Goal: Task Accomplishment & Management: Manage account settings

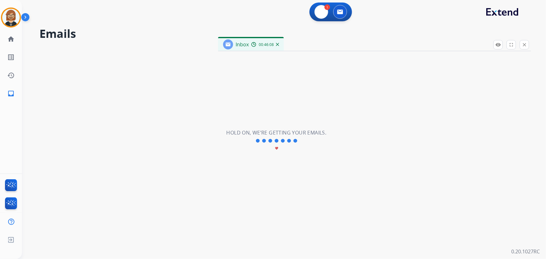
click at [319, 14] on img at bounding box center [321, 12] width 6 height 6
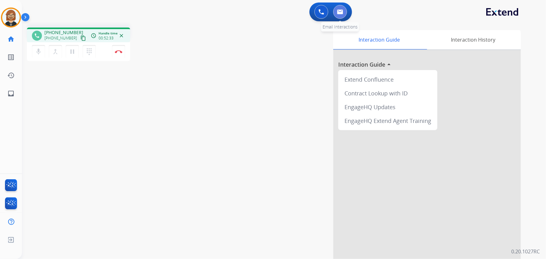
click at [338, 10] on img at bounding box center [340, 11] width 6 height 5
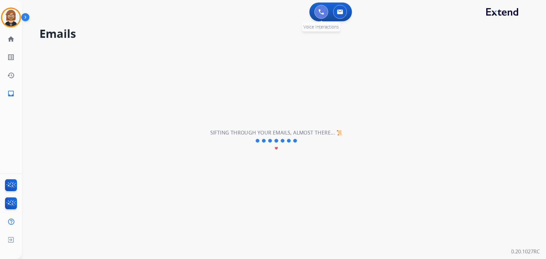
click at [320, 14] on img at bounding box center [321, 12] width 6 height 6
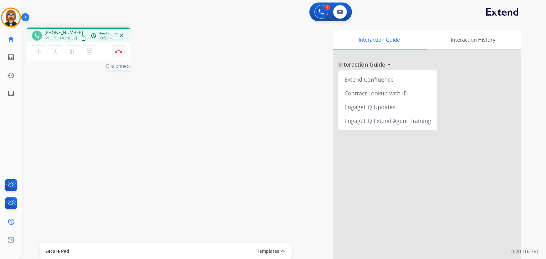
click at [117, 51] on img at bounding box center [119, 51] width 8 height 3
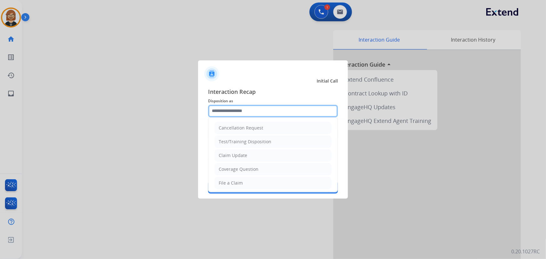
click at [261, 107] on input "text" at bounding box center [273, 111] width 130 height 13
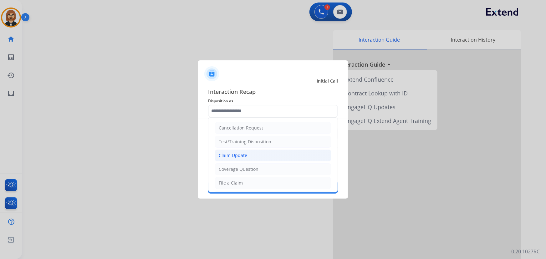
click at [255, 156] on li "Claim Update" at bounding box center [272, 155] width 117 height 12
type input "**********"
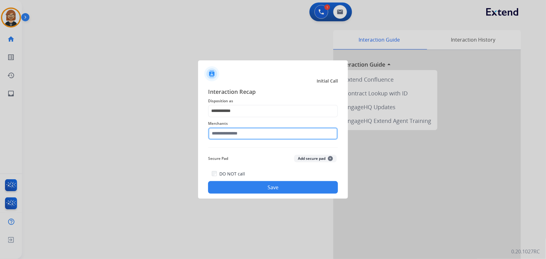
click at [257, 134] on input "text" at bounding box center [273, 133] width 130 height 13
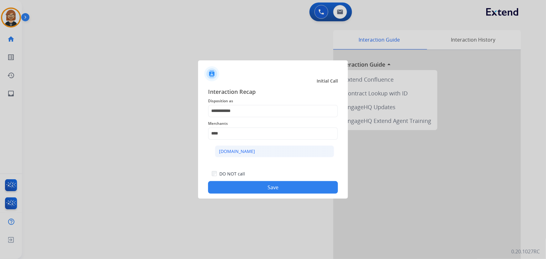
click at [259, 155] on li "[DOMAIN_NAME]" at bounding box center [274, 151] width 119 height 12
type input "**********"
click at [267, 195] on div "**********" at bounding box center [273, 140] width 150 height 117
click at [270, 189] on button "Save" at bounding box center [273, 187] width 130 height 13
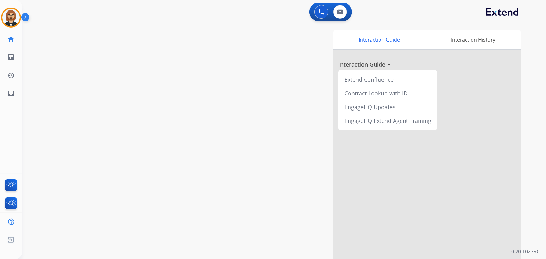
click at [22, 23] on img at bounding box center [26, 19] width 11 height 12
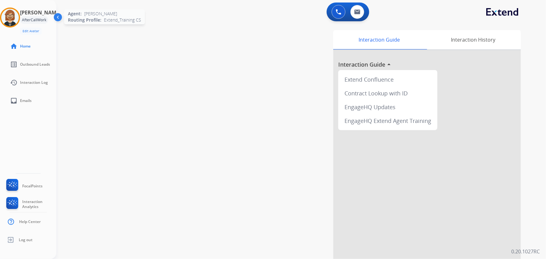
click at [13, 15] on img at bounding box center [10, 18] width 18 height 18
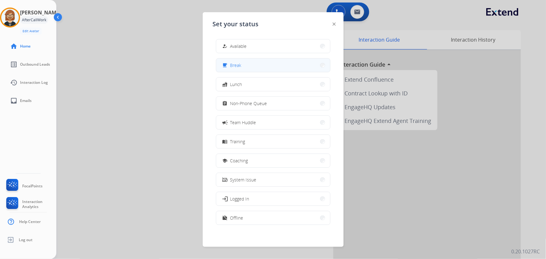
click at [253, 66] on button "free_breakfast Break" at bounding box center [273, 64] width 114 height 13
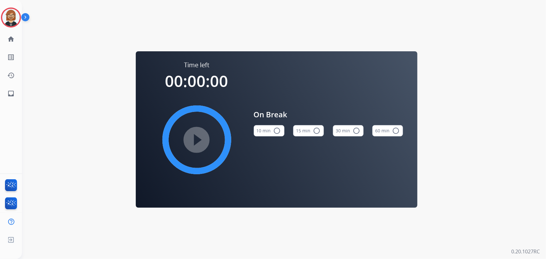
click at [262, 134] on button "10 min radio_button_unchecked" at bounding box center [269, 130] width 31 height 11
click at [200, 139] on mat-icon "play_circle_filled" at bounding box center [197, 140] width 8 height 8
click at [511, 154] on div "Time left 00:00:00 play_circle_filled On Break 10 min check_circle 15 min radio…" at bounding box center [276, 129] width 509 height 259
click at [11, 91] on mat-icon "inbox" at bounding box center [11, 94] width 8 height 8
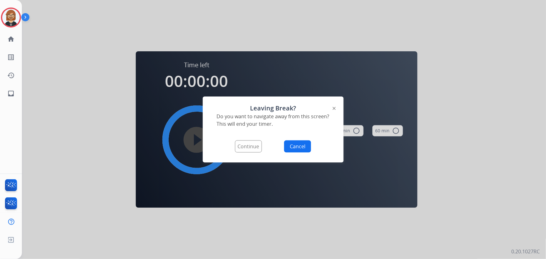
click at [248, 147] on button "Continue" at bounding box center [248, 146] width 27 height 12
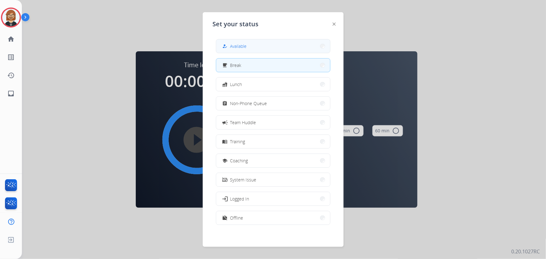
click at [281, 50] on button "how_to_reg Available" at bounding box center [273, 45] width 114 height 13
select select "**********"
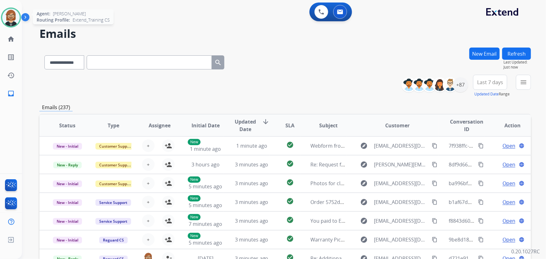
click at [10, 23] on img at bounding box center [11, 18] width 18 height 18
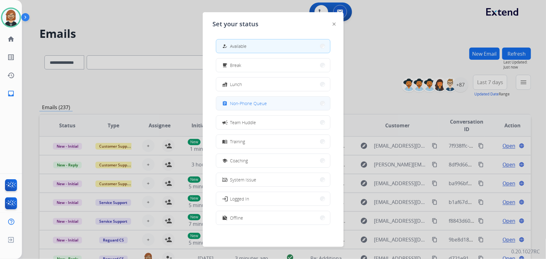
click at [278, 108] on button "assignment Non-Phone Queue" at bounding box center [273, 103] width 114 height 13
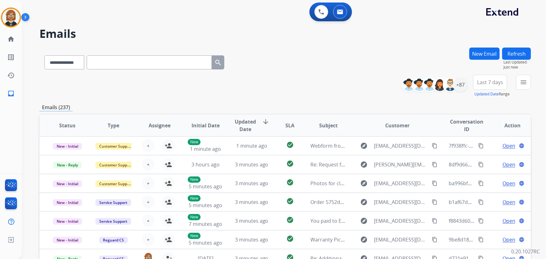
click at [287, 83] on div "**********" at bounding box center [284, 86] width 491 height 23
click at [461, 84] on div "+87" at bounding box center [460, 84] width 15 height 15
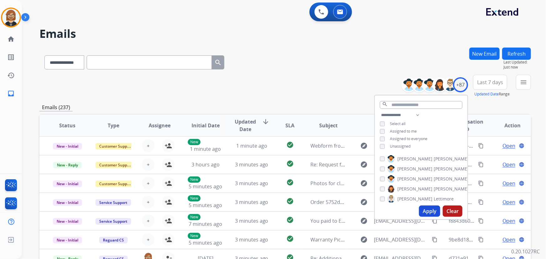
click at [393, 145] on span "Unassigned" at bounding box center [400, 145] width 21 height 5
click at [426, 209] on button "Apply" at bounding box center [429, 210] width 21 height 11
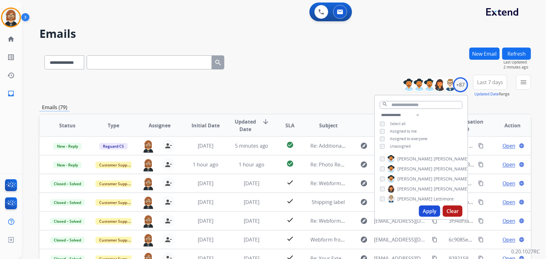
click at [294, 68] on div "**********" at bounding box center [284, 61] width 491 height 27
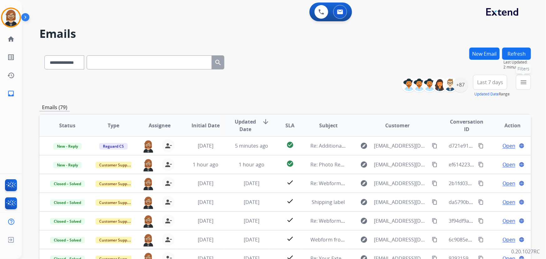
click at [527, 82] on button "menu Filters" at bounding box center [523, 82] width 15 height 15
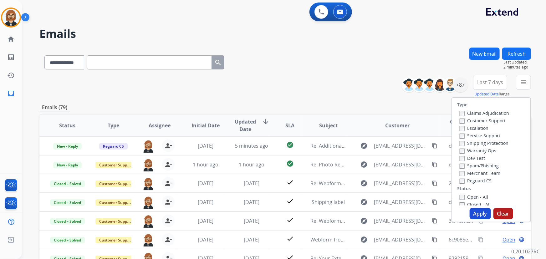
click at [466, 197] on label "Open - All" at bounding box center [473, 197] width 28 height 6
click at [477, 213] on button "Apply" at bounding box center [479, 213] width 21 height 11
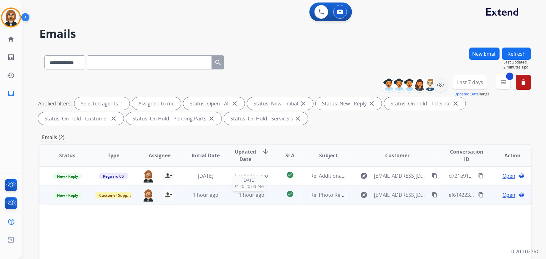
click at [264, 195] on div "1 hour ago" at bounding box center [252, 195] width 36 height 8
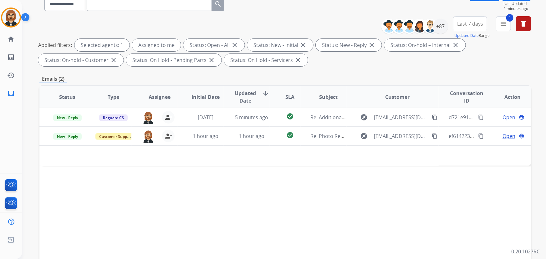
scroll to position [85, 0]
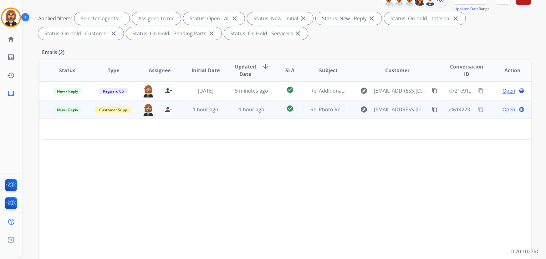
click at [224, 108] on td "1 hour ago" at bounding box center [247, 109] width 46 height 19
click at [502, 109] on span "Open" at bounding box center [508, 110] width 13 height 8
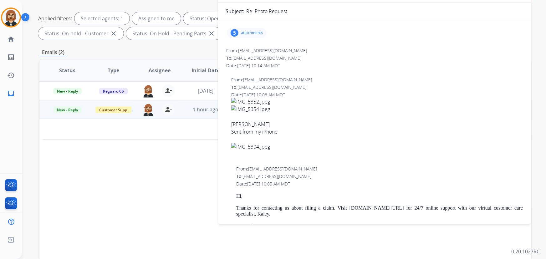
scroll to position [0, 0]
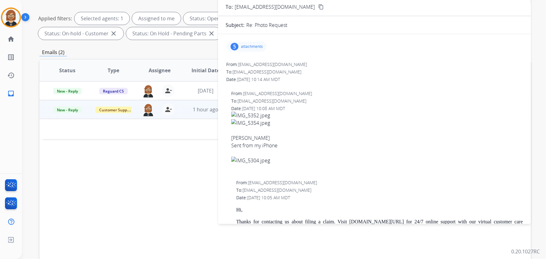
click at [251, 45] on p "attachments" at bounding box center [252, 46] width 22 height 5
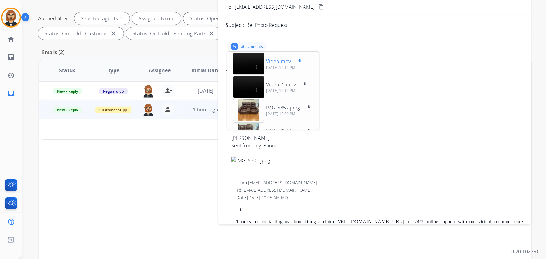
click at [298, 62] on mat-icon "download" at bounding box center [300, 61] width 6 height 6
click at [304, 84] on mat-icon "download" at bounding box center [305, 85] width 6 height 6
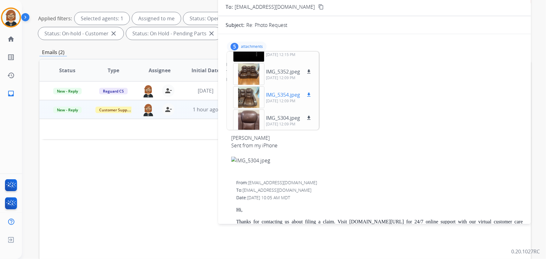
scroll to position [38, 0]
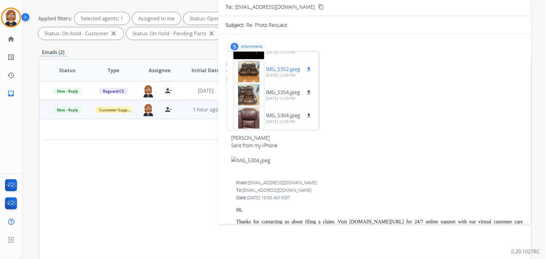
click at [309, 68] on mat-icon "download" at bounding box center [309, 69] width 6 height 6
click at [310, 89] on mat-icon "download" at bounding box center [309, 92] width 6 height 6
click at [174, 171] on div "Status Type Assignee Initial Date Updated Date arrow_downward SLA Subject Custo…" at bounding box center [284, 163] width 491 height 209
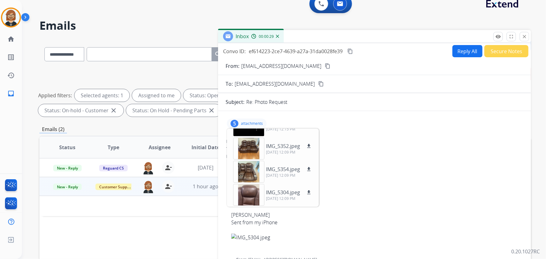
scroll to position [0, 0]
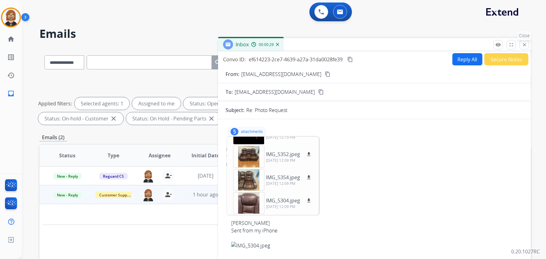
click at [528, 48] on button "close Close" at bounding box center [523, 44] width 9 height 9
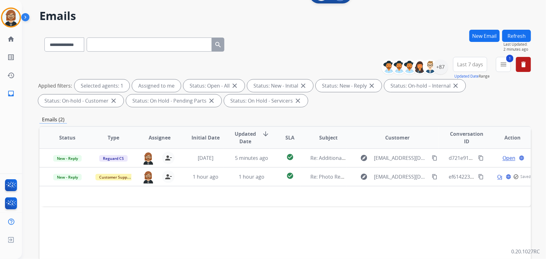
scroll to position [57, 0]
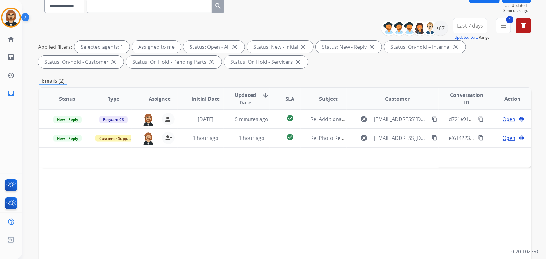
click at [503, 190] on div "Status Type Assignee Initial Date Updated Date arrow_downward SLA Subject Custo…" at bounding box center [284, 191] width 491 height 209
click at [75, 200] on div "Status Type Assignee Initial Date Updated Date arrow_downward SLA Subject Custo…" at bounding box center [284, 191] width 491 height 209
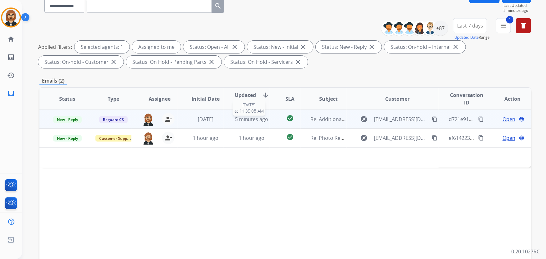
click at [249, 122] on div "5 minutes ago" at bounding box center [252, 119] width 36 height 8
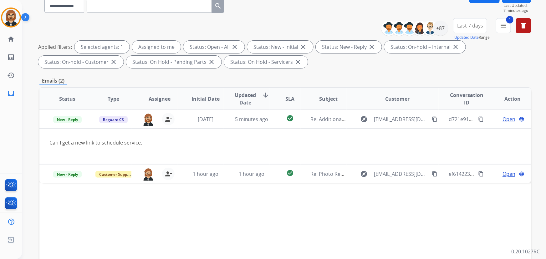
click at [55, 223] on div "Status Type Assignee Initial Date Updated Date arrow_downward SLA Subject Custo…" at bounding box center [284, 191] width 491 height 209
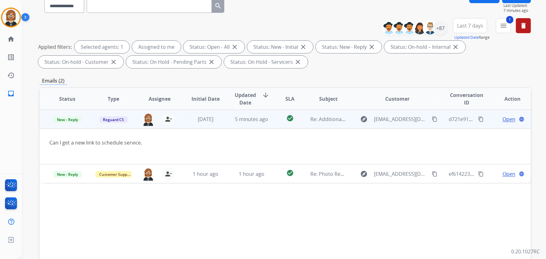
click at [506, 119] on span "Open" at bounding box center [508, 119] width 13 height 8
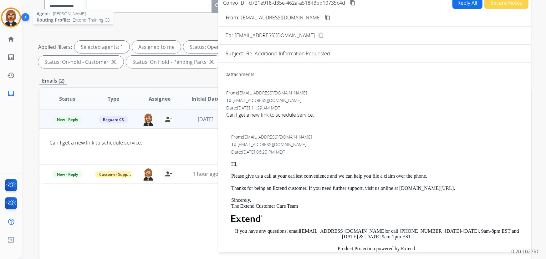
click at [8, 18] on img at bounding box center [11, 18] width 18 height 18
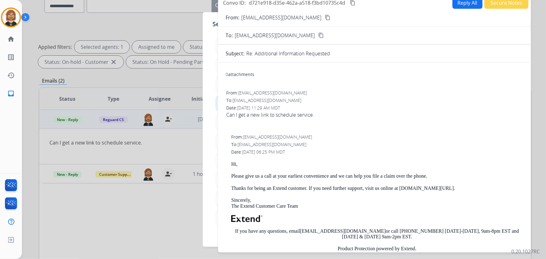
click at [63, 27] on div at bounding box center [273, 129] width 546 height 259
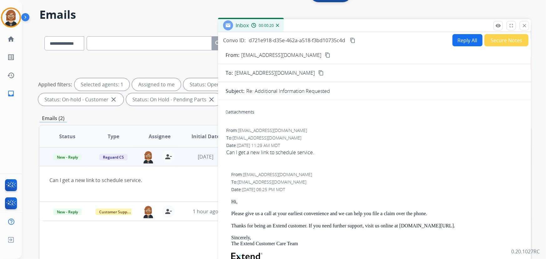
scroll to position [0, 0]
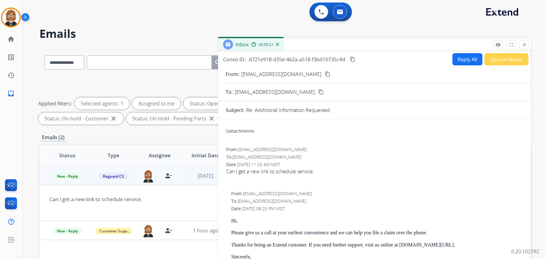
click at [525, 40] on p "Close" at bounding box center [524, 35] width 14 height 9
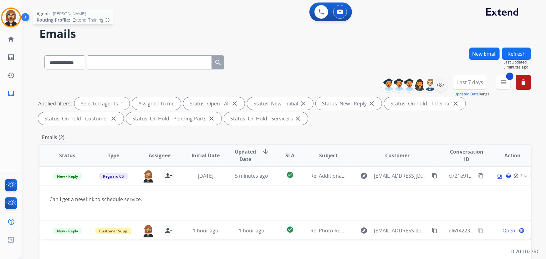
click at [14, 22] on img at bounding box center [11, 18] width 18 height 18
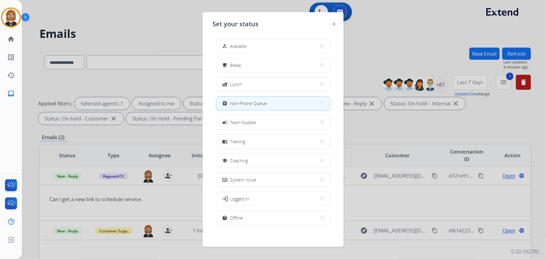
drag, startPoint x: 288, startPoint y: 47, endPoint x: 286, endPoint y: 51, distance: 4.3
click at [286, 51] on button "how_to_reg Available" at bounding box center [273, 45] width 114 height 13
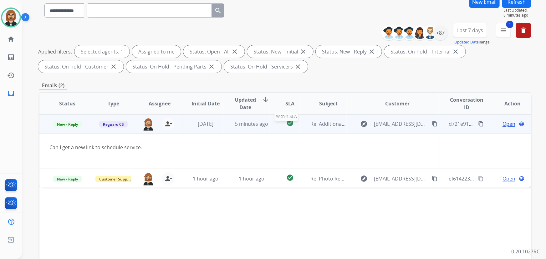
scroll to position [113, 0]
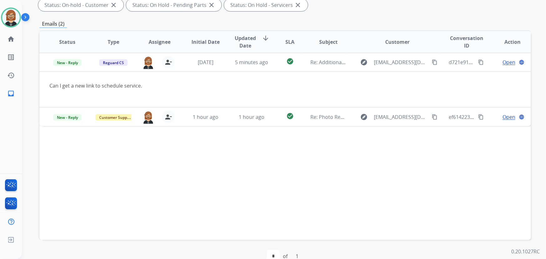
click at [12, 171] on div "[PERSON_NAME] Available Edit Avatar Agent: [PERSON_NAME] Profile: Extend_Traini…" at bounding box center [11, 129] width 22 height 259
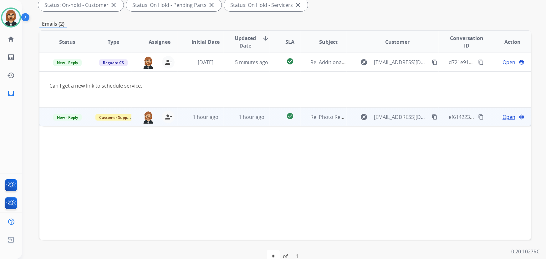
click at [224, 120] on td "1 hour ago" at bounding box center [247, 116] width 46 height 19
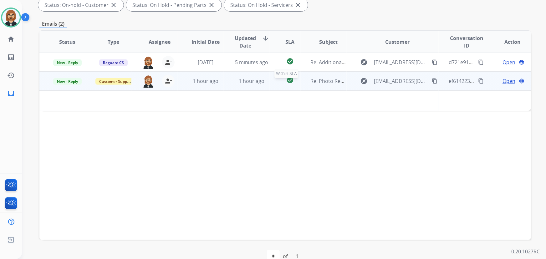
click at [293, 80] on div "check_circle" at bounding box center [289, 80] width 20 height 9
click at [293, 80] on div "check_circle" at bounding box center [289, 81] width 20 height 9
click at [431, 79] on mat-icon "content_copy" at bounding box center [434, 81] width 6 height 6
click at [503, 81] on span "Open" at bounding box center [508, 81] width 13 height 8
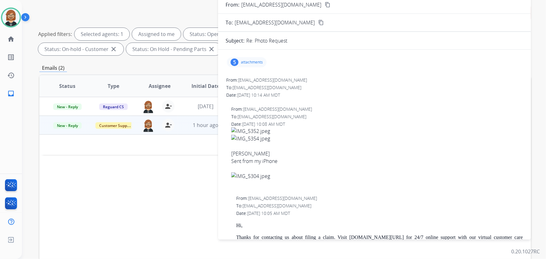
scroll to position [0, 0]
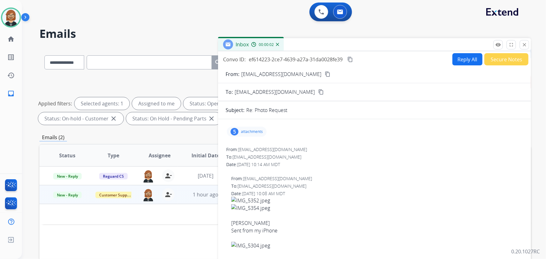
click at [250, 134] on div "5 attachments" at bounding box center [247, 132] width 40 height 10
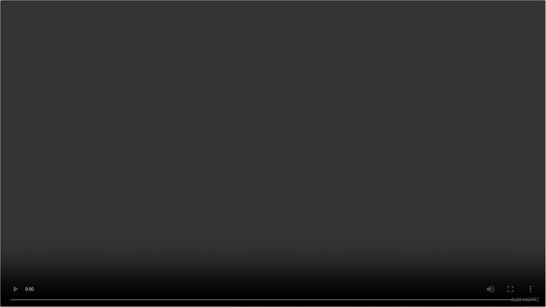
click at [280, 191] on video at bounding box center [273, 153] width 546 height 307
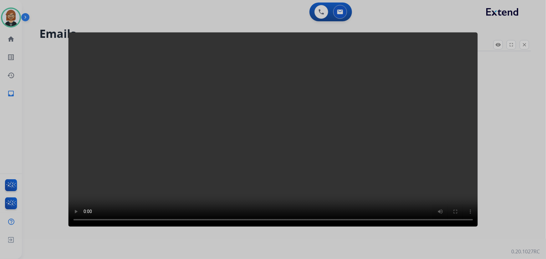
click at [28, 230] on div at bounding box center [273, 129] width 546 height 259
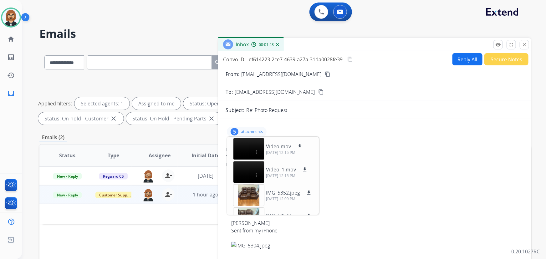
click at [144, 231] on div "Status Type Assignee Initial Date Updated Date arrow_downward SLA Subject Custo…" at bounding box center [284, 248] width 491 height 209
click at [528, 42] on div "remove_red_eye Logs fullscreen Expand close Close" at bounding box center [511, 44] width 36 height 9
click at [527, 43] on button "close Close" at bounding box center [523, 44] width 9 height 9
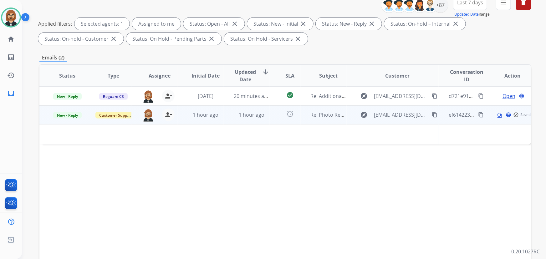
scroll to position [85, 0]
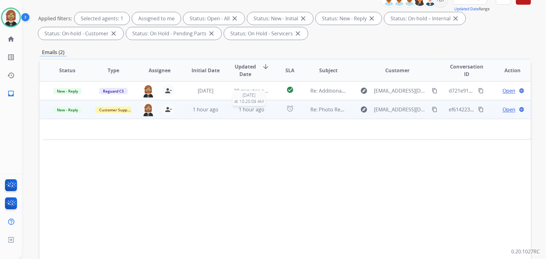
click at [261, 111] on span "1 hour ago" at bounding box center [252, 109] width 26 height 7
click at [502, 112] on span "Open" at bounding box center [508, 110] width 13 height 8
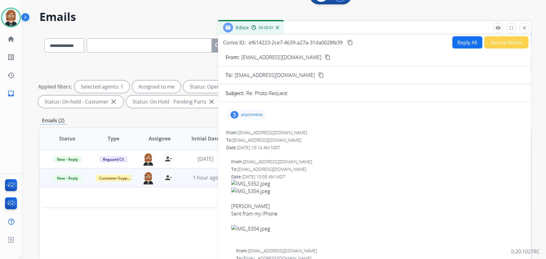
scroll to position [0, 0]
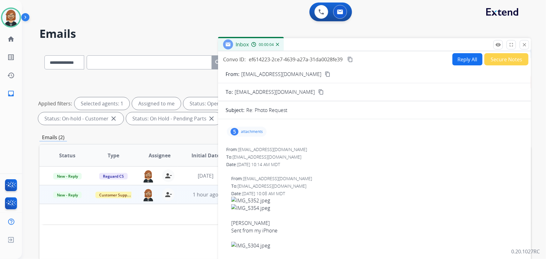
click at [459, 61] on button "Reply All" at bounding box center [467, 59] width 30 height 12
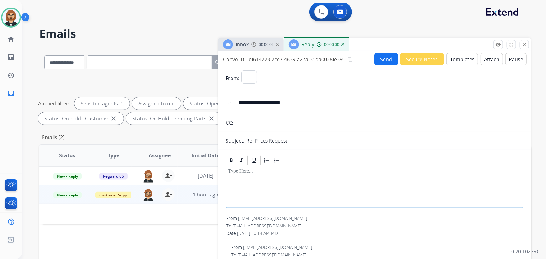
select select "**********"
click at [451, 64] on button "Templates" at bounding box center [462, 59] width 32 height 12
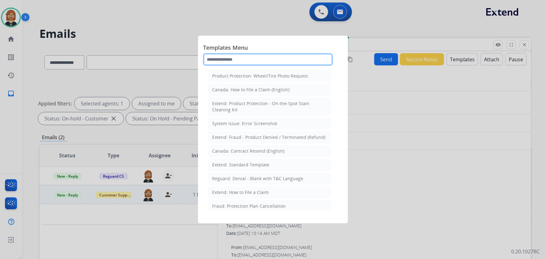
click at [252, 58] on input "text" at bounding box center [268, 59] width 130 height 13
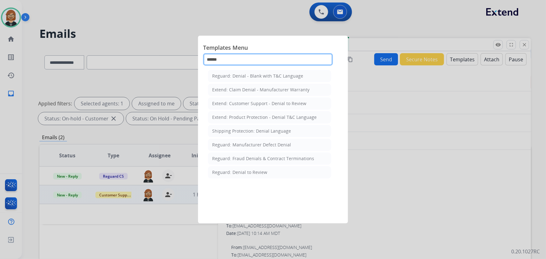
drag, startPoint x: 241, startPoint y: 60, endPoint x: 198, endPoint y: 56, distance: 43.3
click at [198, 56] on div "Templates Menu ****** Reguard: Denial - Blank with T&C Language Extend: Claim D…" at bounding box center [273, 130] width 150 height 188
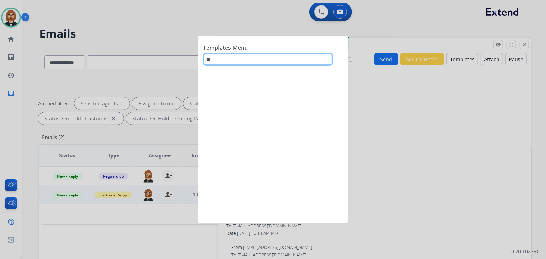
type input "*"
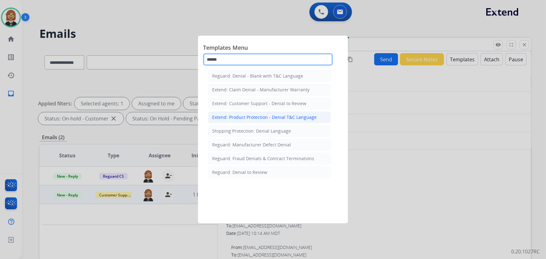
type input "******"
click at [278, 118] on div "Extend: Product Protection - Denial T&C Language" at bounding box center [264, 117] width 104 height 6
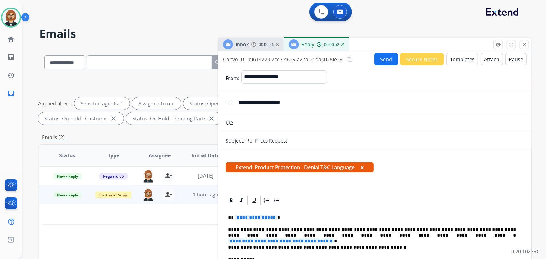
click at [257, 219] on span "**********" at bounding box center [256, 217] width 42 height 5
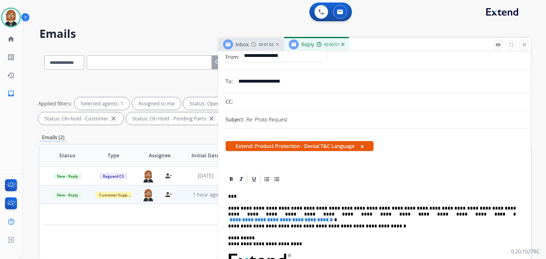
scroll to position [57, 0]
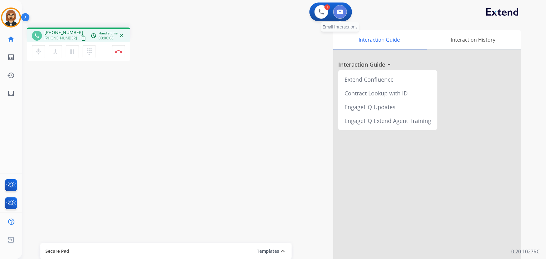
click at [343, 13] on button at bounding box center [340, 12] width 14 height 14
select select "**********"
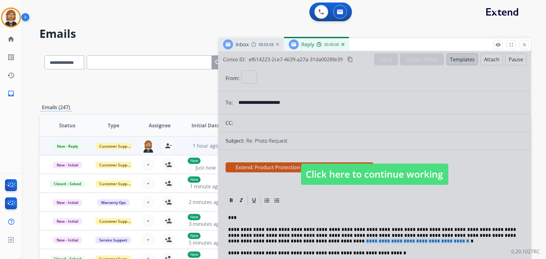
select select "**********"
click at [523, 45] on mat-icon "close" at bounding box center [524, 45] width 6 height 6
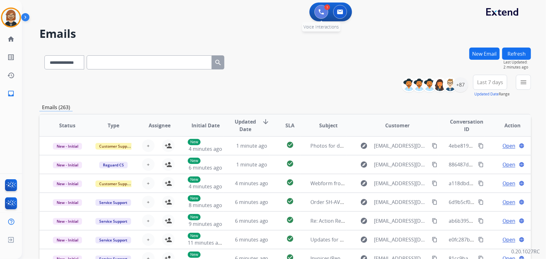
click at [324, 13] on button at bounding box center [321, 12] width 14 height 14
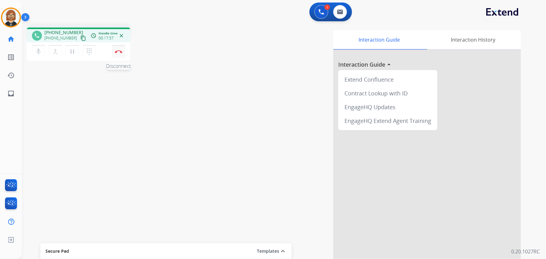
click at [119, 53] on button "Disconnect" at bounding box center [118, 51] width 13 height 13
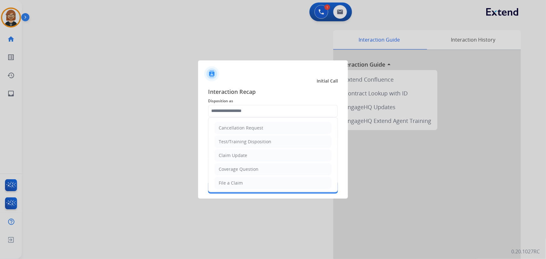
click at [253, 110] on input "text" at bounding box center [273, 111] width 130 height 13
click at [258, 156] on li "Claim Update" at bounding box center [272, 155] width 117 height 12
type input "**********"
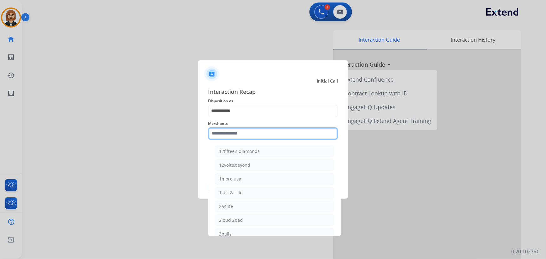
click at [257, 134] on input "text" at bounding box center [273, 133] width 130 height 13
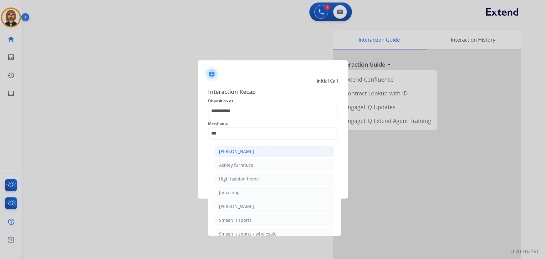
click at [259, 151] on li "[PERSON_NAME]" at bounding box center [274, 151] width 119 height 12
type input "**********"
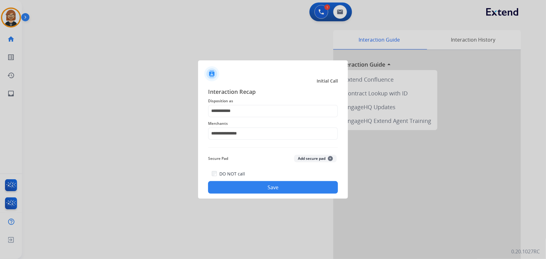
click at [284, 191] on button "Save" at bounding box center [273, 187] width 130 height 13
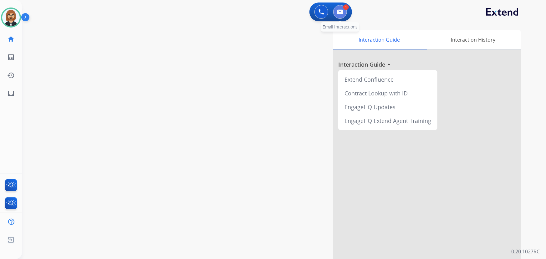
click at [342, 9] on img at bounding box center [340, 11] width 6 height 5
select select "**********"
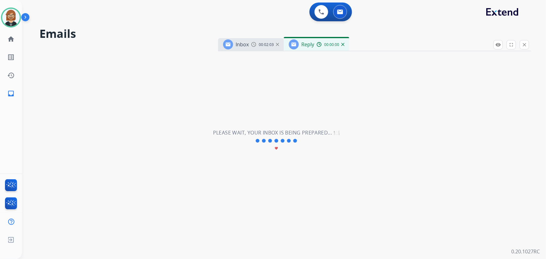
select select "**********"
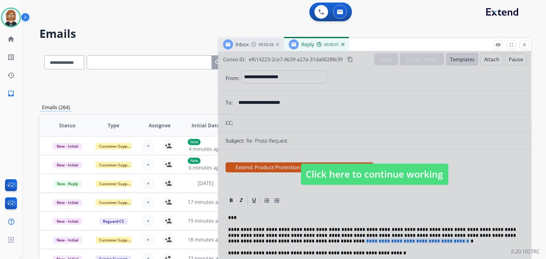
click at [370, 177] on span "Click here to continue working" at bounding box center [374, 174] width 147 height 21
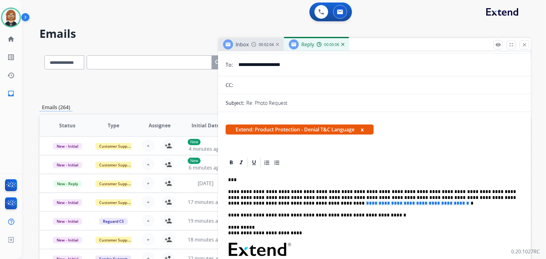
scroll to position [28, 0]
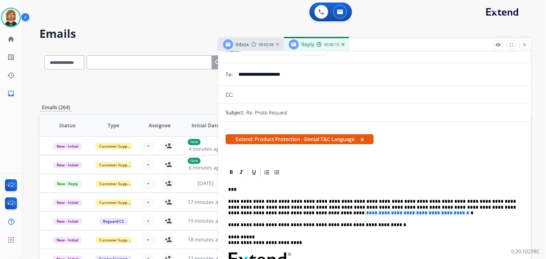
click at [342, 44] on img at bounding box center [342, 44] width 3 height 3
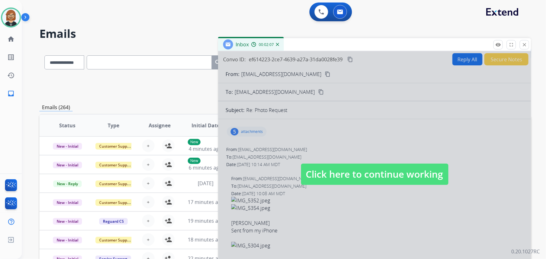
click at [332, 164] on span "Click here to continue working" at bounding box center [374, 174] width 147 height 21
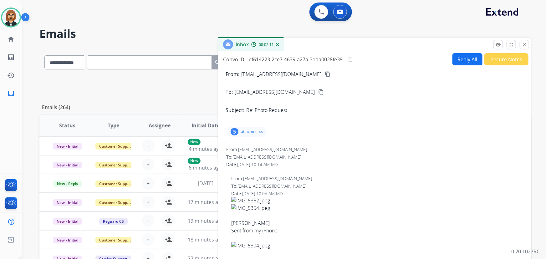
click at [456, 58] on button "Reply All" at bounding box center [467, 59] width 30 height 12
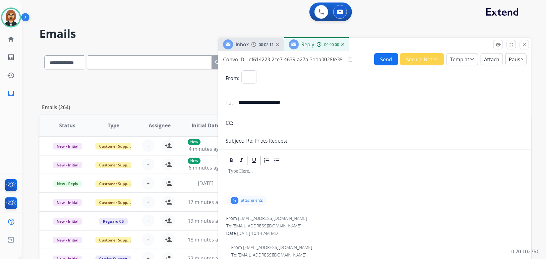
select select "**********"
click at [461, 57] on button "Templates" at bounding box center [462, 59] width 32 height 12
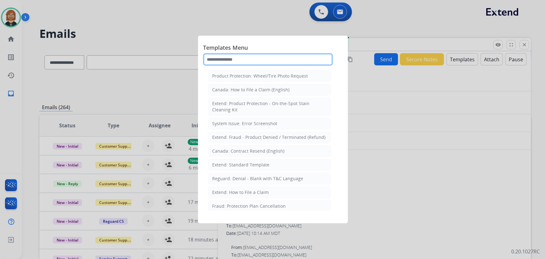
click at [254, 61] on input "text" at bounding box center [268, 59] width 130 height 13
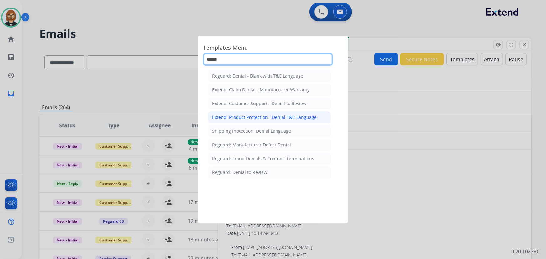
type input "******"
click at [293, 118] on div "Extend: Product Protection - Denial T&C Language" at bounding box center [264, 117] width 104 height 6
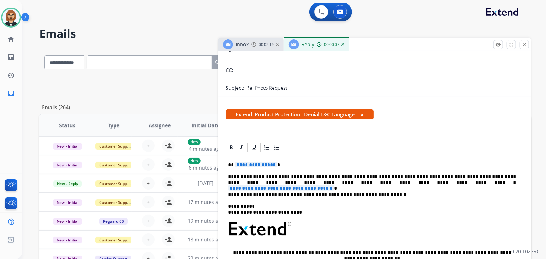
scroll to position [85, 0]
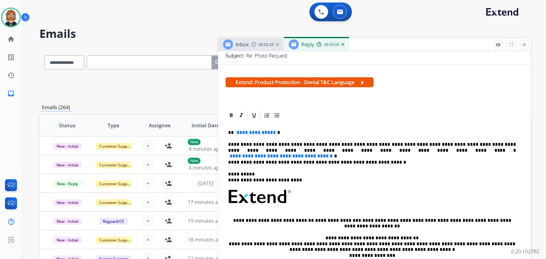
click at [334, 153] on span "**********" at bounding box center [281, 155] width 106 height 5
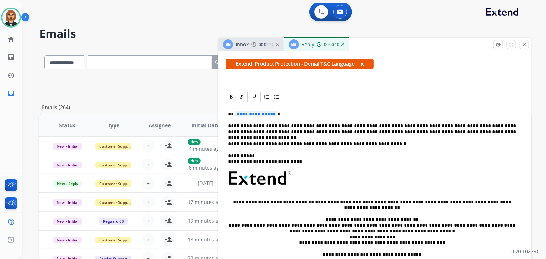
scroll to position [113, 0]
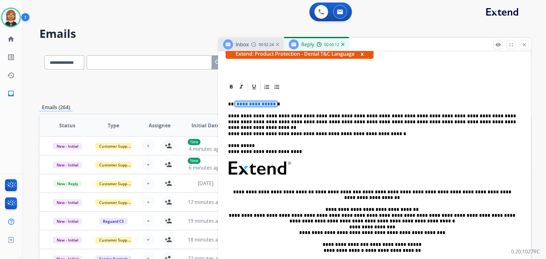
click at [259, 104] on span "**********" at bounding box center [256, 103] width 42 height 5
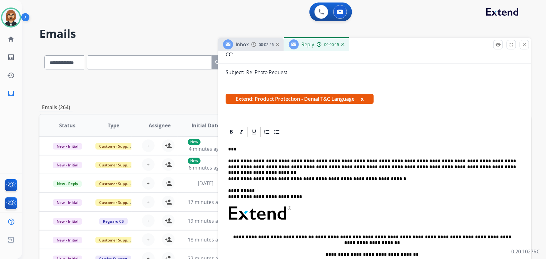
scroll to position [0, 0]
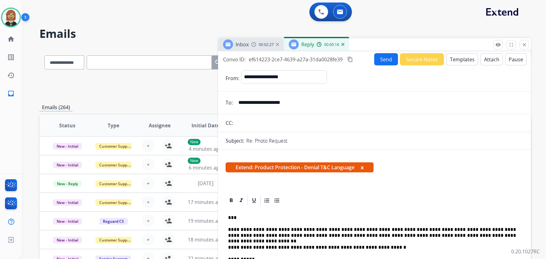
click at [453, 59] on button "Templates" at bounding box center [462, 59] width 32 height 12
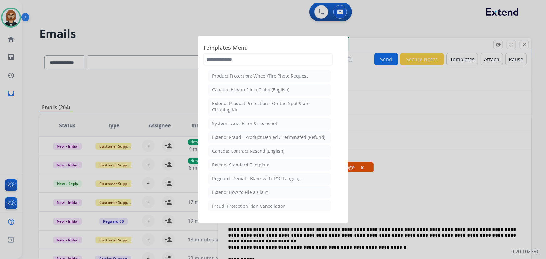
click at [453, 92] on div at bounding box center [273, 129] width 546 height 259
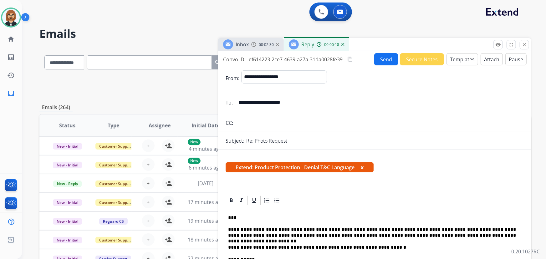
click at [489, 58] on button "Attach" at bounding box center [491, 59] width 22 height 12
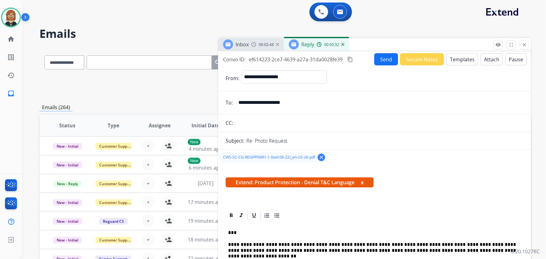
click at [381, 58] on button "Send" at bounding box center [386, 59] width 24 height 12
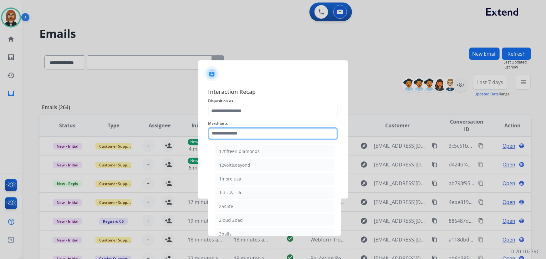
click at [279, 133] on input "text" at bounding box center [273, 133] width 130 height 13
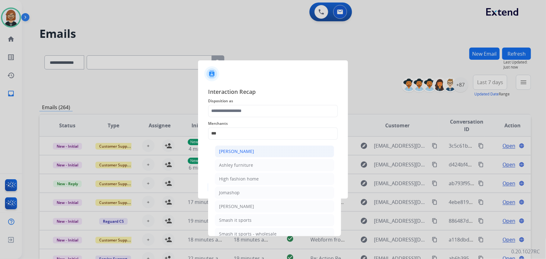
click at [274, 150] on li "[PERSON_NAME]" at bounding box center [274, 151] width 119 height 12
type input "**********"
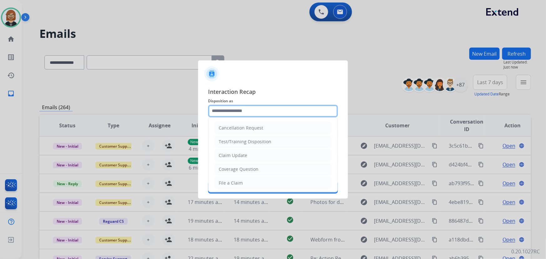
click at [281, 116] on input "text" at bounding box center [273, 111] width 130 height 13
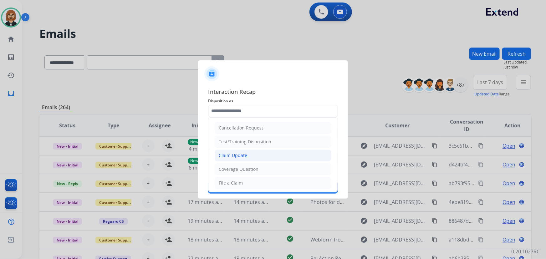
click at [278, 157] on li "Claim Update" at bounding box center [272, 155] width 117 height 12
type input "**********"
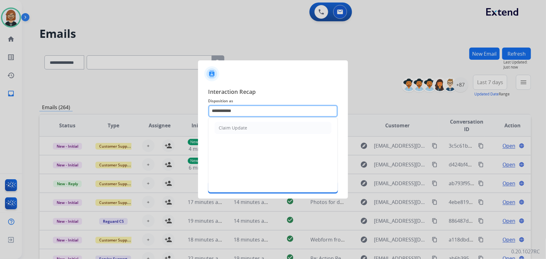
click at [279, 109] on input "**********" at bounding box center [273, 111] width 130 height 13
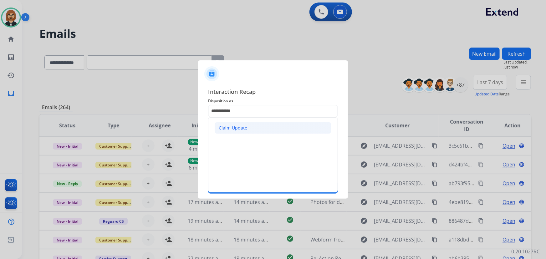
click at [274, 127] on li "Claim Update" at bounding box center [272, 128] width 117 height 12
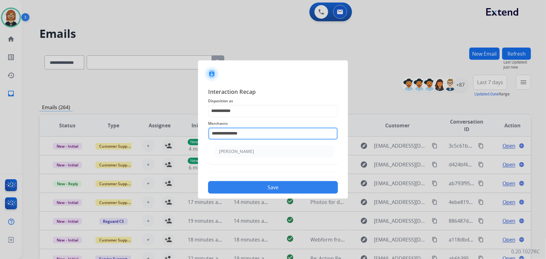
click at [273, 130] on input "**********" at bounding box center [273, 133] width 130 height 13
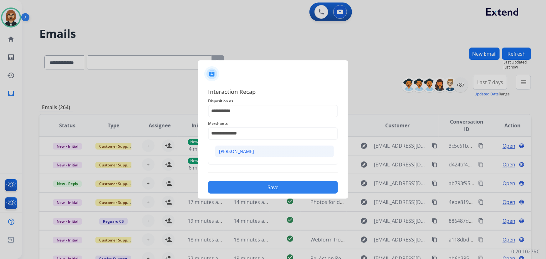
click at [269, 148] on li "[PERSON_NAME]" at bounding box center [274, 151] width 119 height 12
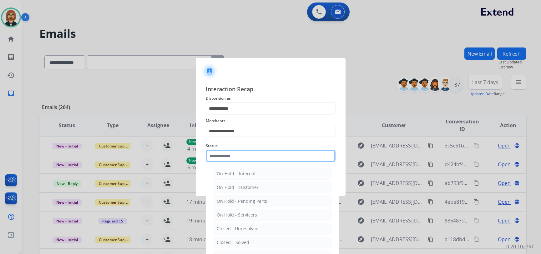
click at [266, 157] on input "text" at bounding box center [271, 156] width 130 height 13
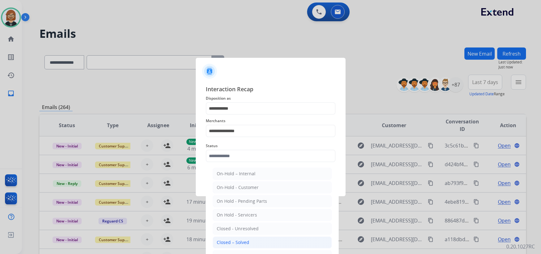
click at [257, 241] on li "Closed – Solved" at bounding box center [272, 243] width 119 height 12
type input "**********"
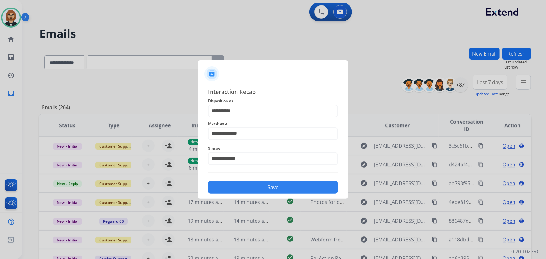
click at [270, 188] on button "Save" at bounding box center [273, 187] width 130 height 13
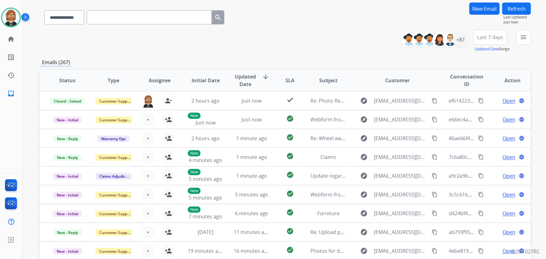
scroll to position [40, 0]
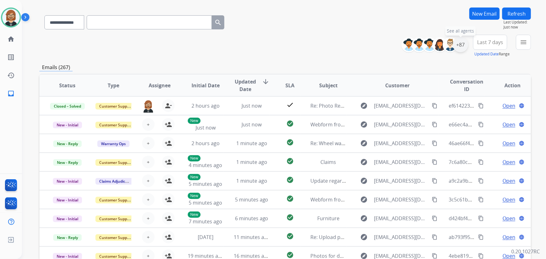
click at [454, 45] on div "+87" at bounding box center [460, 44] width 15 height 15
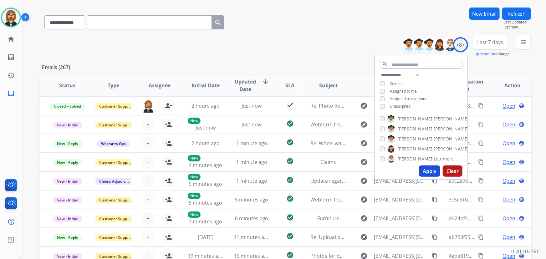
click at [396, 106] on span "Unassigned" at bounding box center [400, 105] width 21 height 5
click at [426, 171] on button "Apply" at bounding box center [429, 170] width 21 height 11
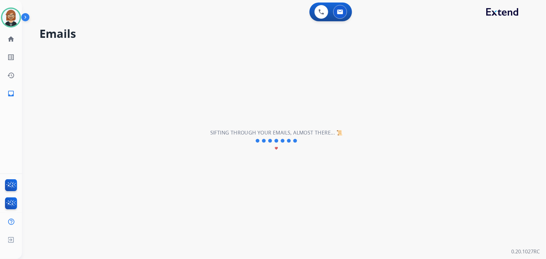
scroll to position [0, 0]
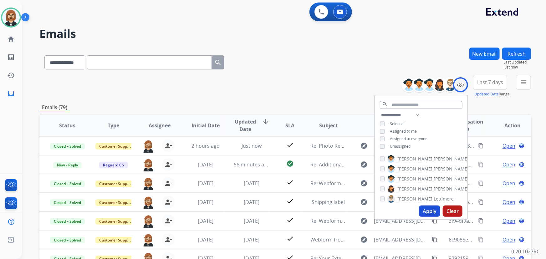
click at [371, 53] on div "**********" at bounding box center [284, 61] width 491 height 27
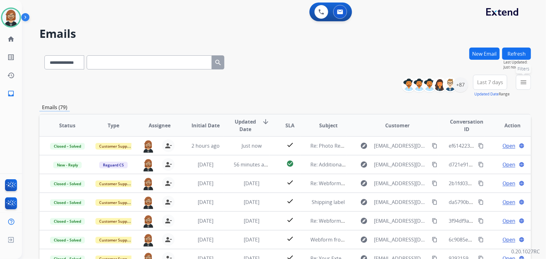
click at [521, 82] on mat-icon "menu" at bounding box center [523, 82] width 8 height 8
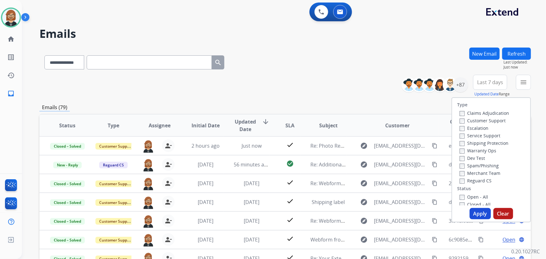
click at [478, 198] on label "Open - All" at bounding box center [473, 197] width 28 height 6
click at [480, 213] on button "Apply" at bounding box center [479, 213] width 21 height 11
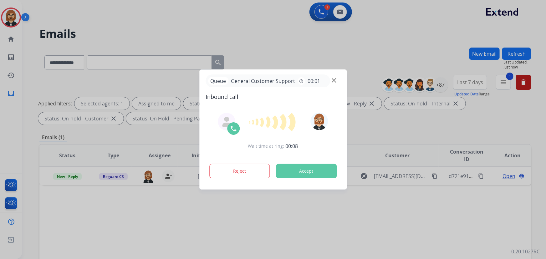
click at [60, 229] on div at bounding box center [273, 129] width 546 height 259
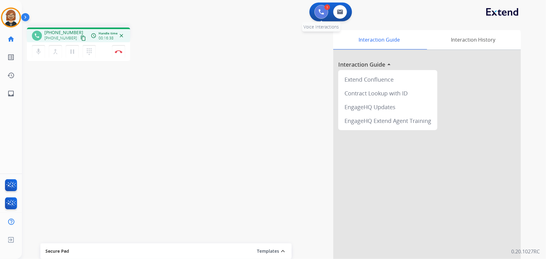
click at [321, 8] on button at bounding box center [321, 12] width 14 height 14
click at [321, 10] on img at bounding box center [321, 12] width 6 height 6
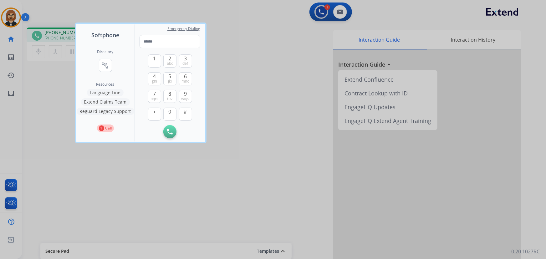
click at [279, 61] on div at bounding box center [273, 129] width 546 height 259
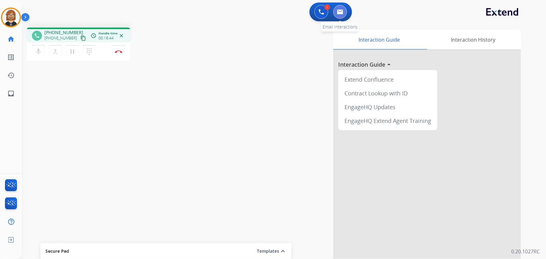
click at [340, 11] on img at bounding box center [340, 11] width 6 height 5
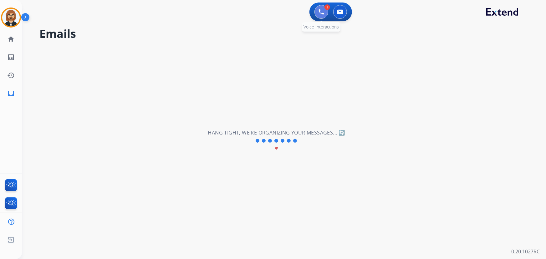
click at [317, 12] on button at bounding box center [321, 12] width 14 height 14
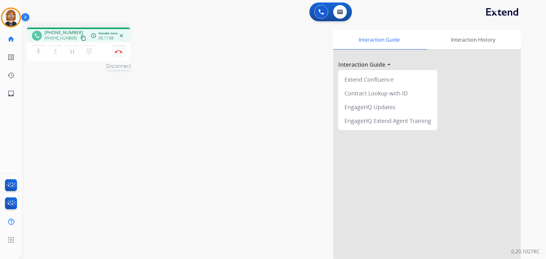
click at [118, 50] on img at bounding box center [119, 51] width 8 height 3
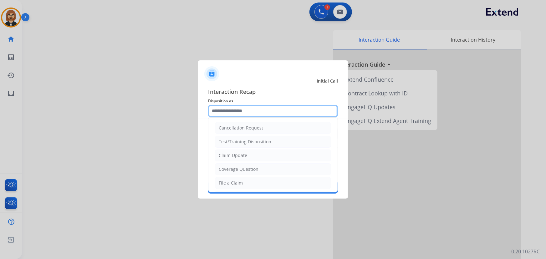
click at [278, 112] on input "text" at bounding box center [273, 111] width 130 height 13
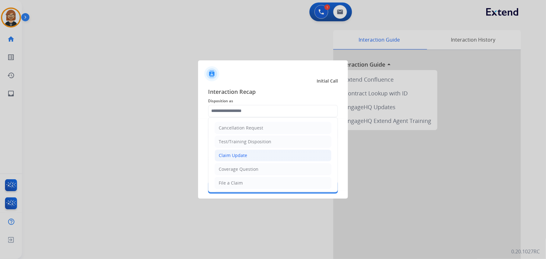
click at [281, 157] on li "Claim Update" at bounding box center [272, 155] width 117 height 12
type input "**********"
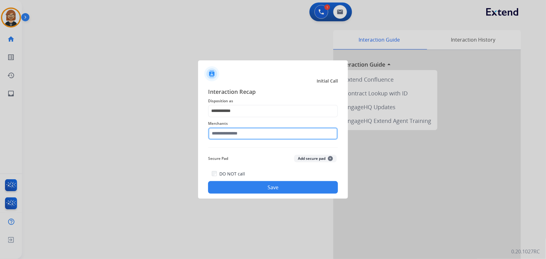
click at [284, 128] on input "text" at bounding box center [273, 133] width 130 height 13
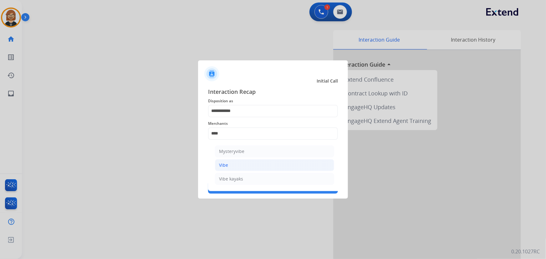
click at [233, 166] on li "Vibe" at bounding box center [274, 165] width 119 height 12
type input "****"
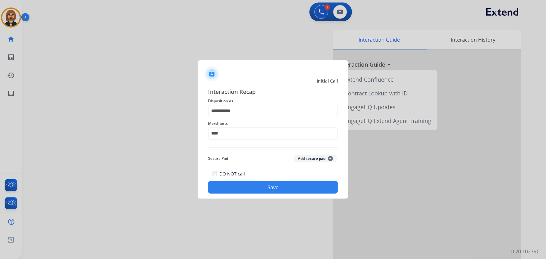
click at [262, 189] on button "Save" at bounding box center [273, 187] width 130 height 13
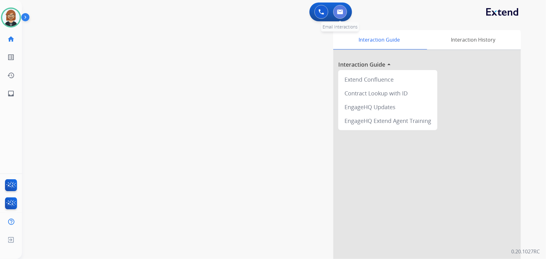
click at [343, 11] on button at bounding box center [340, 12] width 14 height 14
select select "**********"
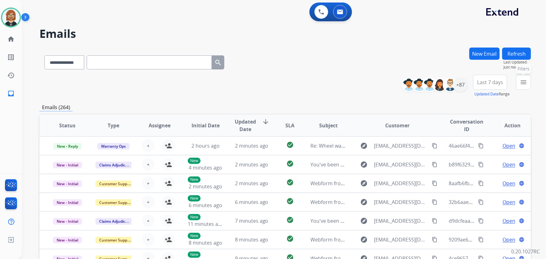
click at [527, 86] on button "menu Filters" at bounding box center [523, 82] width 15 height 15
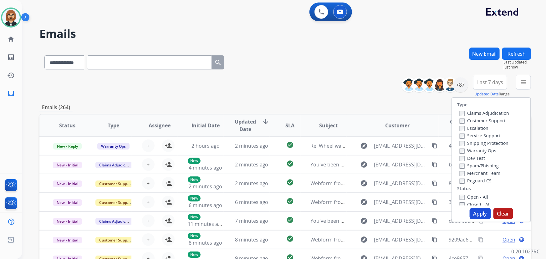
click at [479, 197] on label "Open - All" at bounding box center [473, 197] width 28 height 6
click at [479, 212] on button "Apply" at bounding box center [479, 213] width 21 height 11
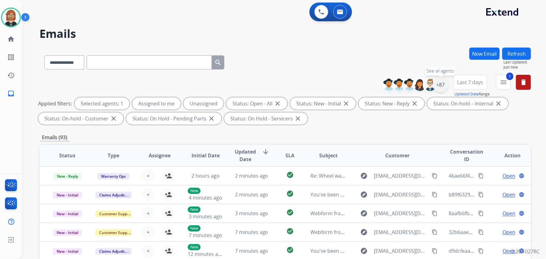
click at [444, 83] on div "+87" at bounding box center [440, 84] width 15 height 15
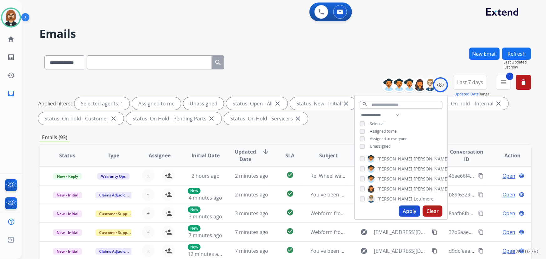
click at [380, 144] on span "Unassigned" at bounding box center [380, 145] width 21 height 5
click at [411, 213] on button "Apply" at bounding box center [409, 210] width 21 height 11
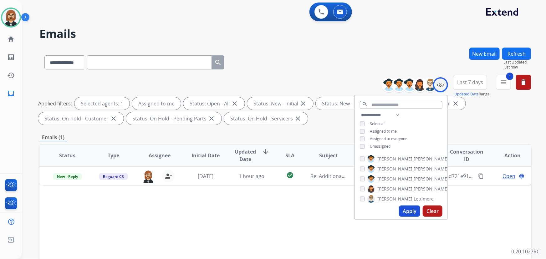
click at [278, 205] on div "Status Type Assignee Initial Date Updated Date arrow_downward SLA Subject Custo…" at bounding box center [284, 248] width 491 height 209
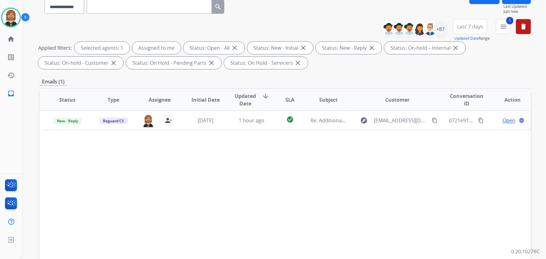
scroll to position [41, 0]
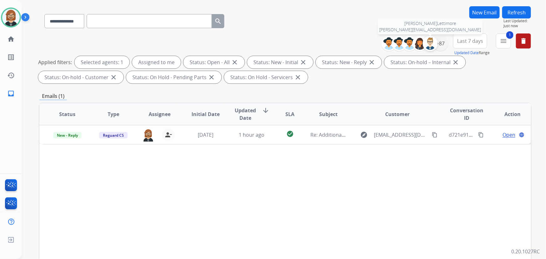
click at [436, 42] on div at bounding box center [429, 43] width 15 height 15
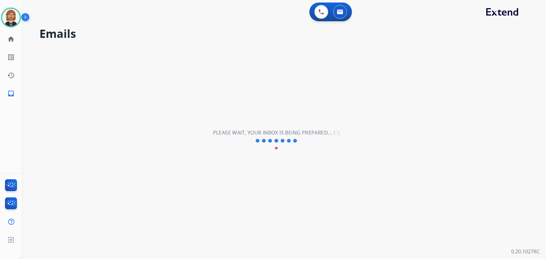
scroll to position [0, 0]
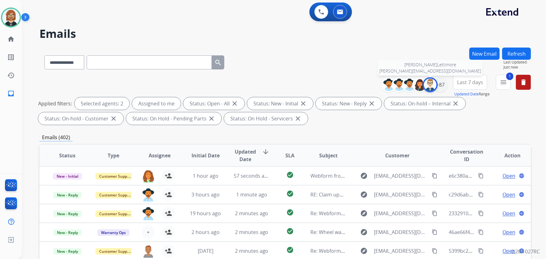
click at [426, 87] on img at bounding box center [430, 84] width 13 height 13
click at [441, 84] on div "+87" at bounding box center [440, 84] width 15 height 15
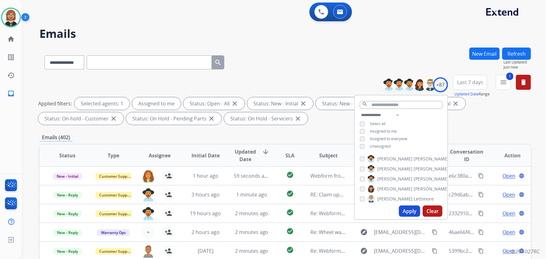
click at [410, 206] on button "Apply" at bounding box center [409, 210] width 21 height 11
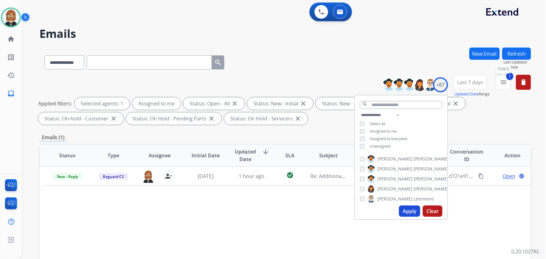
click at [503, 81] on mat-icon "menu" at bounding box center [503, 82] width 8 height 8
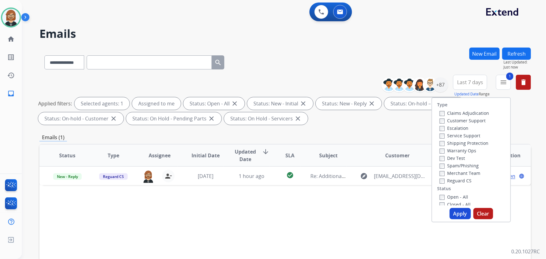
click at [457, 211] on button "Apply" at bounding box center [459, 213] width 21 height 11
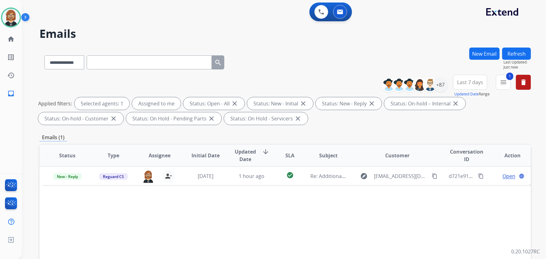
click at [297, 205] on div "Status Type Assignee Initial Date Updated Date arrow_downward SLA Subject Custo…" at bounding box center [284, 248] width 491 height 209
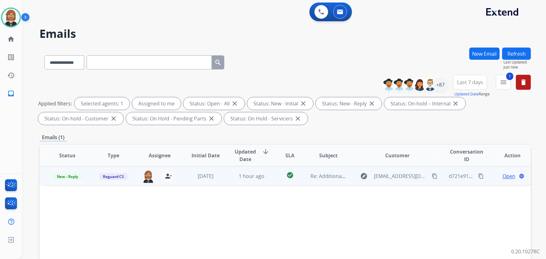
click at [250, 181] on td "1 hour ago" at bounding box center [247, 175] width 46 height 19
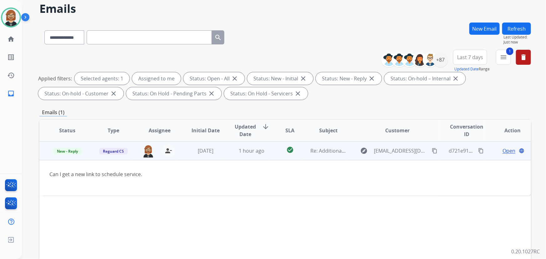
scroll to position [28, 0]
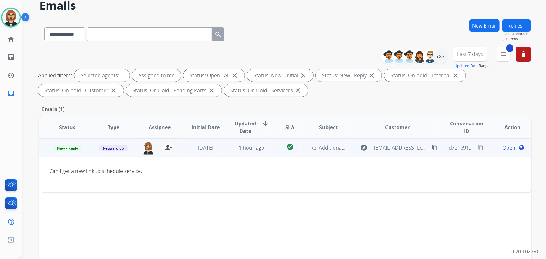
click at [431, 146] on mat-icon "content_copy" at bounding box center [434, 148] width 6 height 6
click at [502, 148] on span "Open" at bounding box center [508, 148] width 13 height 8
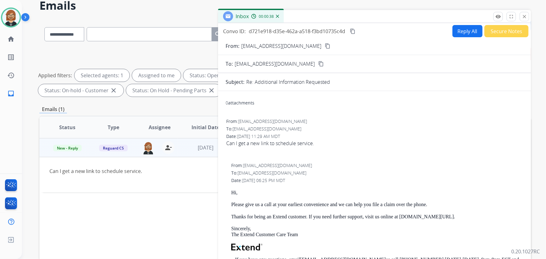
click at [325, 45] on mat-icon "content_copy" at bounding box center [328, 46] width 6 height 6
click at [11, 20] on img at bounding box center [11, 18] width 18 height 18
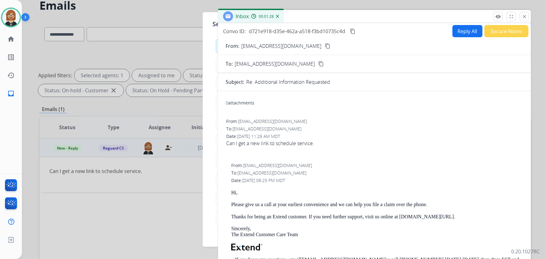
click at [524, 14] on mat-icon "close" at bounding box center [524, 17] width 6 height 6
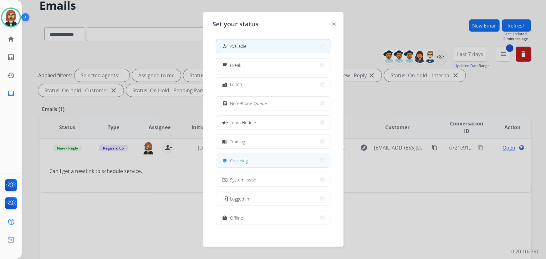
click at [278, 165] on button "school Coaching" at bounding box center [273, 160] width 114 height 13
